Goal: Information Seeking & Learning: Learn about a topic

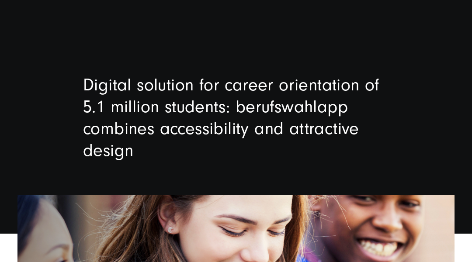
scroll to position [17, 0]
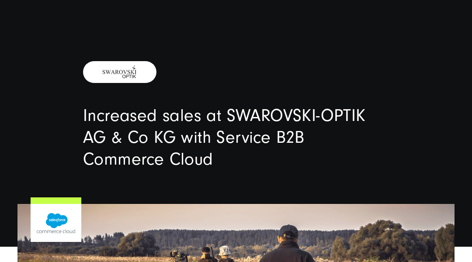
scroll to position [17, 0]
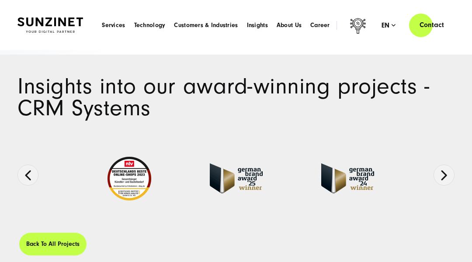
click at [44, 44] on header "Smart Search AI Here you can ask a specific question about our agency and our s…" at bounding box center [236, 25] width 472 height 50
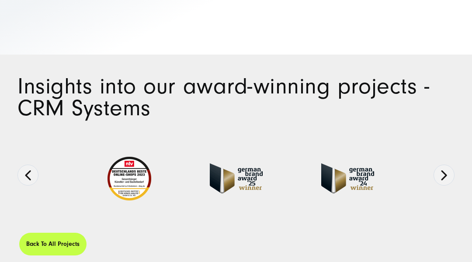
scroll to position [17, 0]
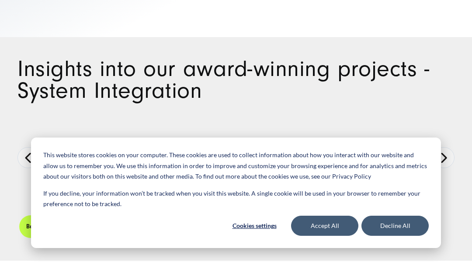
scroll to position [17, 0]
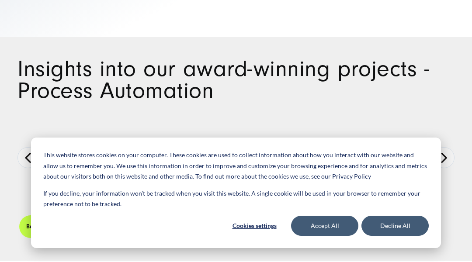
scroll to position [17, 0]
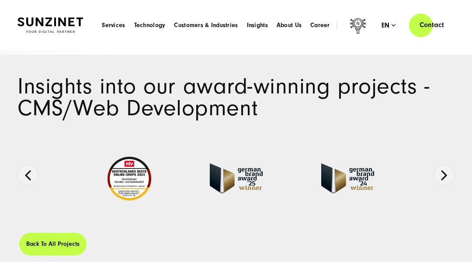
click at [44, 44] on header "Smart Search AI Here you can ask a specific question about our agency and our s…" at bounding box center [236, 25] width 472 height 50
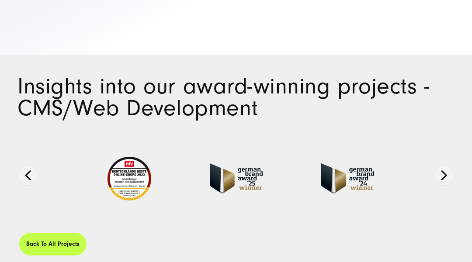
scroll to position [17, 0]
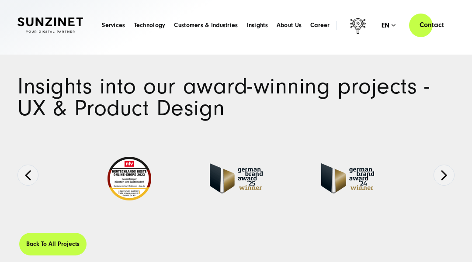
click at [44, 44] on header "Smart Search AI Here you can ask a specific question about our agency and our s…" at bounding box center [236, 25] width 472 height 50
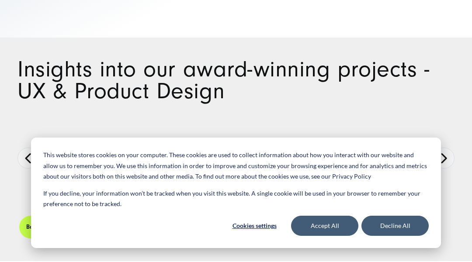
scroll to position [17, 0]
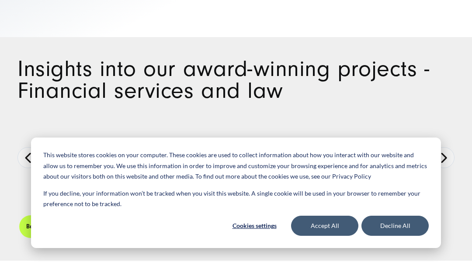
scroll to position [17, 0]
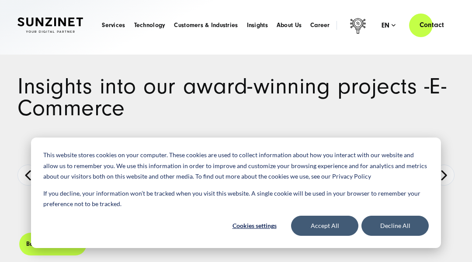
click at [44, 44] on header "Smart Search AI Here you can ask a specific question about our agency and our s…" at bounding box center [236, 25] width 472 height 50
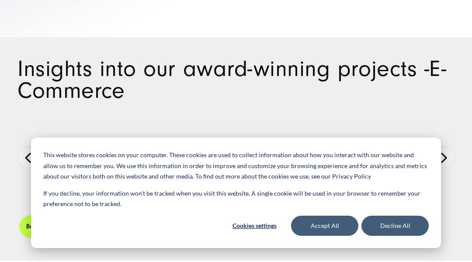
scroll to position [17, 0]
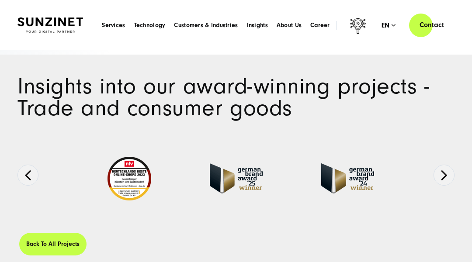
click at [44, 44] on header "Smart Search AI Here you can ask a specific question about our agency and our s…" at bounding box center [236, 25] width 472 height 50
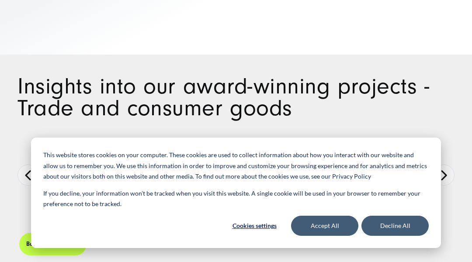
scroll to position [17, 0]
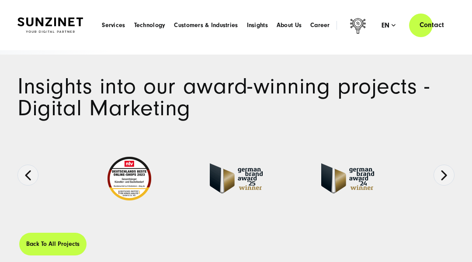
click at [44, 44] on header "Smart Search AI Here you can ask a specific question about our agency and our s…" at bounding box center [236, 25] width 472 height 50
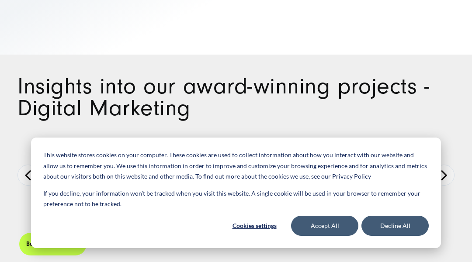
scroll to position [17, 0]
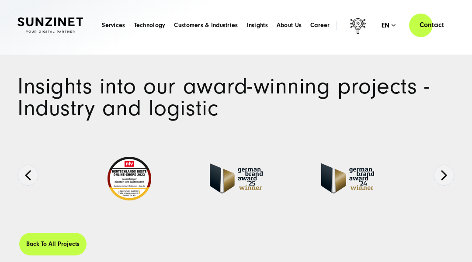
click at [44, 44] on header "Smart Search AI Here you can ask a specific question about our agency and our s…" at bounding box center [236, 25] width 472 height 50
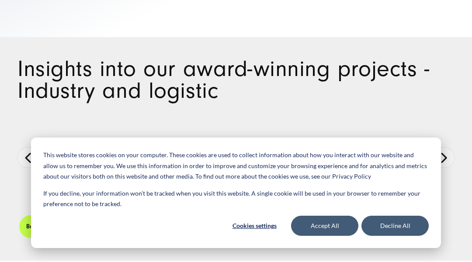
scroll to position [17, 0]
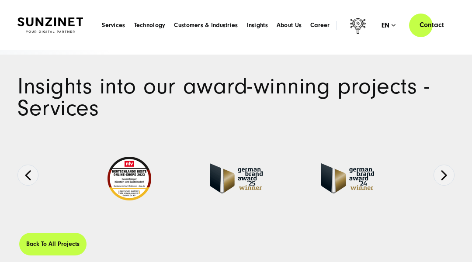
click at [44, 44] on header "Smart Search AI Here you can ask a specific question about our agency and our s…" at bounding box center [236, 25] width 472 height 50
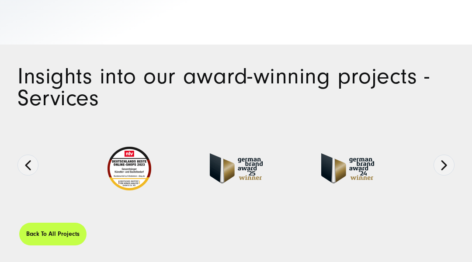
scroll to position [17, 0]
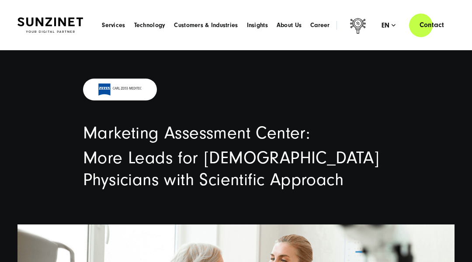
click at [44, 44] on header "Smart Search AI Here you can ask a specific question about our agency and our s…" at bounding box center [236, 25] width 472 height 50
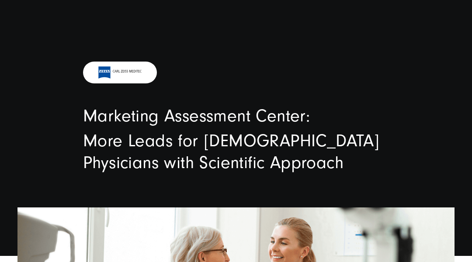
scroll to position [17, 0]
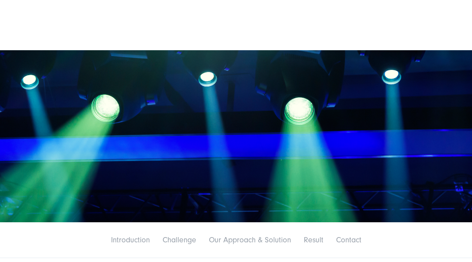
scroll to position [17, 0]
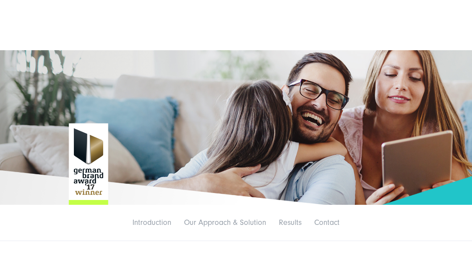
scroll to position [17, 0]
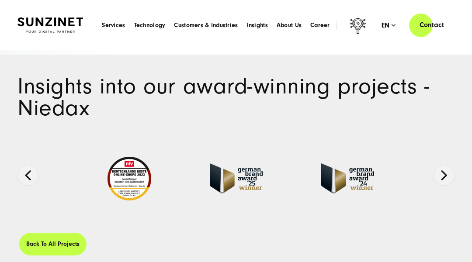
click at [44, 44] on header "Smart Search AI Here you can ask a specific question about our agency and our s…" at bounding box center [236, 25] width 472 height 50
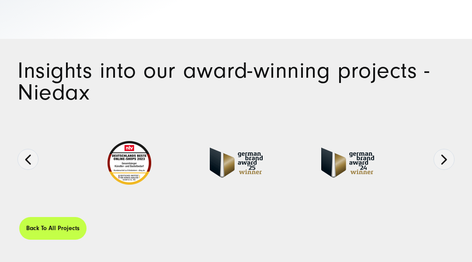
scroll to position [17, 0]
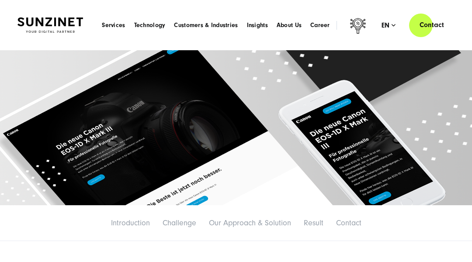
click at [44, 44] on header "Smart Search AI Here you can ask a specific question about our agency and our s…" at bounding box center [236, 25] width 472 height 50
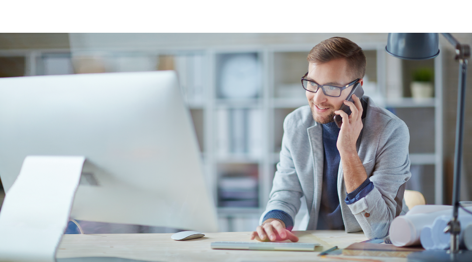
scroll to position [17, 0]
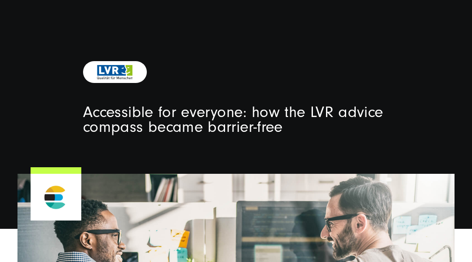
scroll to position [17, 0]
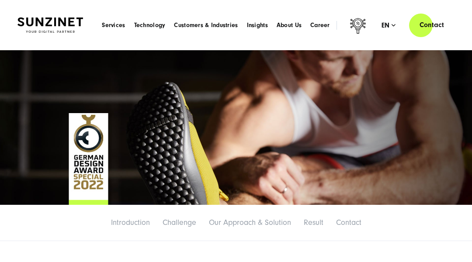
click at [44, 44] on header "Smart Search AI Here you can ask a specific question about our agency and our s…" at bounding box center [236, 25] width 472 height 50
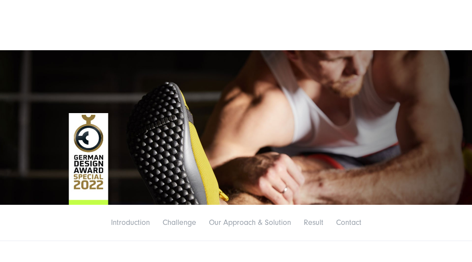
scroll to position [17, 0]
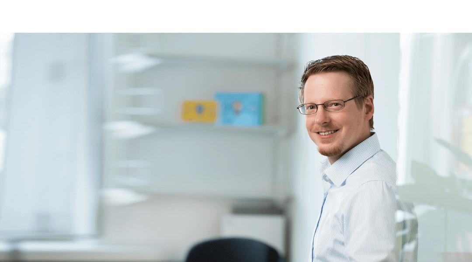
scroll to position [17, 0]
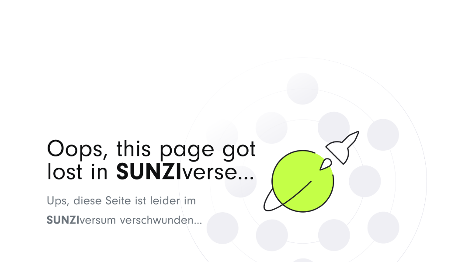
scroll to position [305, 0]
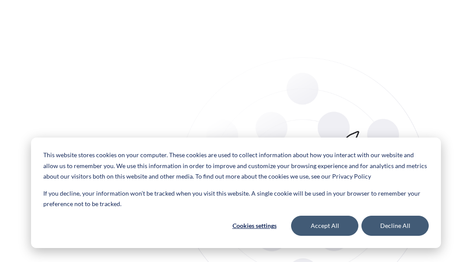
scroll to position [17, 0]
